Goal: Find specific page/section: Find specific page/section

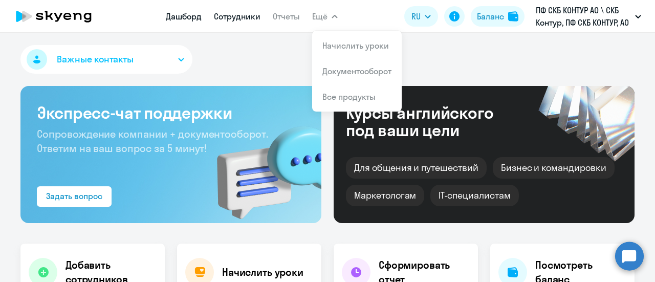
click at [226, 14] on link "Сотрудники" at bounding box center [237, 16] width 47 height 10
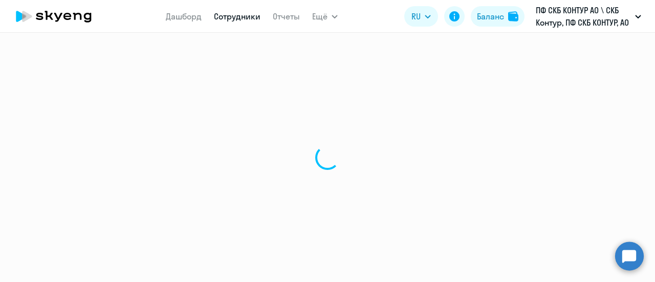
select select "30"
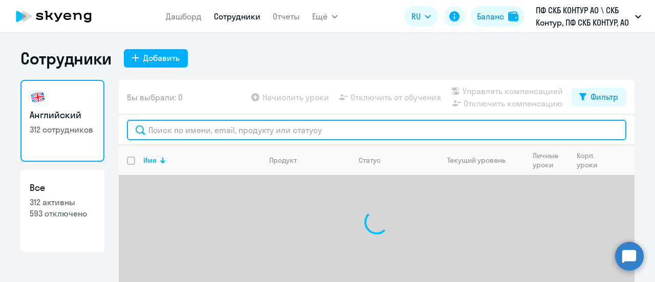
click at [175, 125] on input "text" at bounding box center [376, 130] width 499 height 20
paste input "32526"
type input "32526"
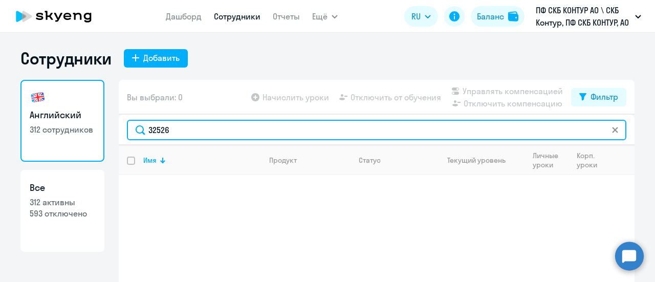
click at [168, 133] on input "32526" at bounding box center [376, 130] width 499 height 20
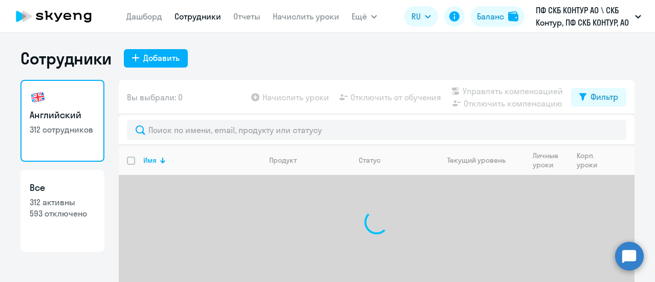
select select "30"
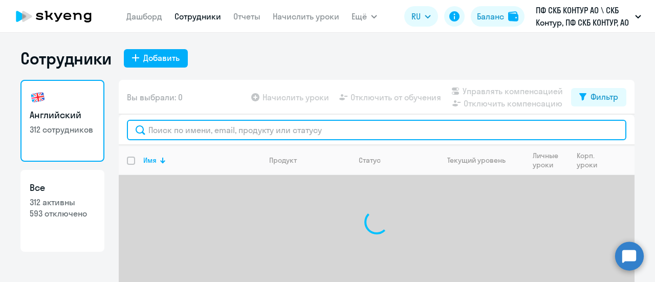
click at [179, 126] on input "text" at bounding box center [376, 130] width 499 height 20
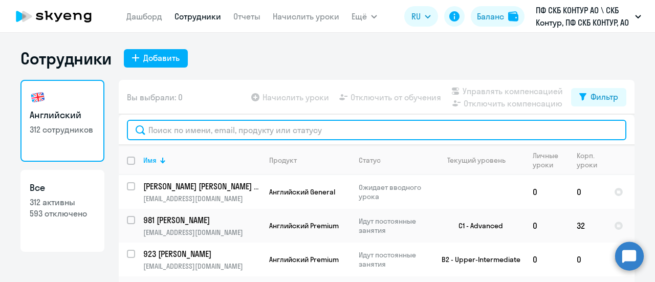
paste input "32526"
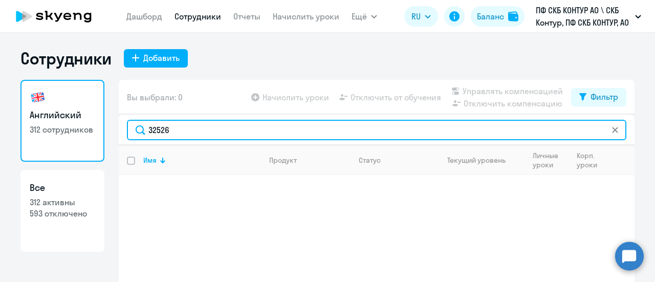
type input "32526"
drag, startPoint x: 177, startPoint y: 127, endPoint x: 96, endPoint y: 116, distance: 82.1
click at [96, 116] on div "Английский 312 сотрудников Все 312 активны 593 отключено Вы выбрали: 0 Начислит…" at bounding box center [327, 204] width 614 height 248
